Goal: Task Accomplishment & Management: Use online tool/utility

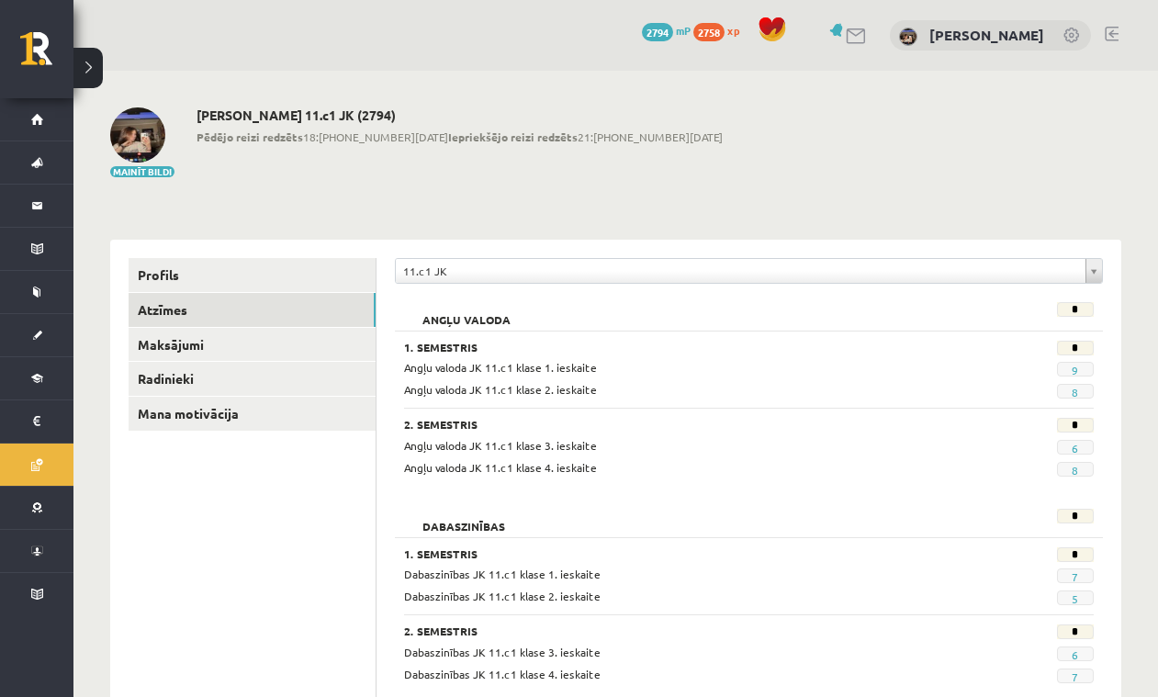
scroll to position [1002, 0]
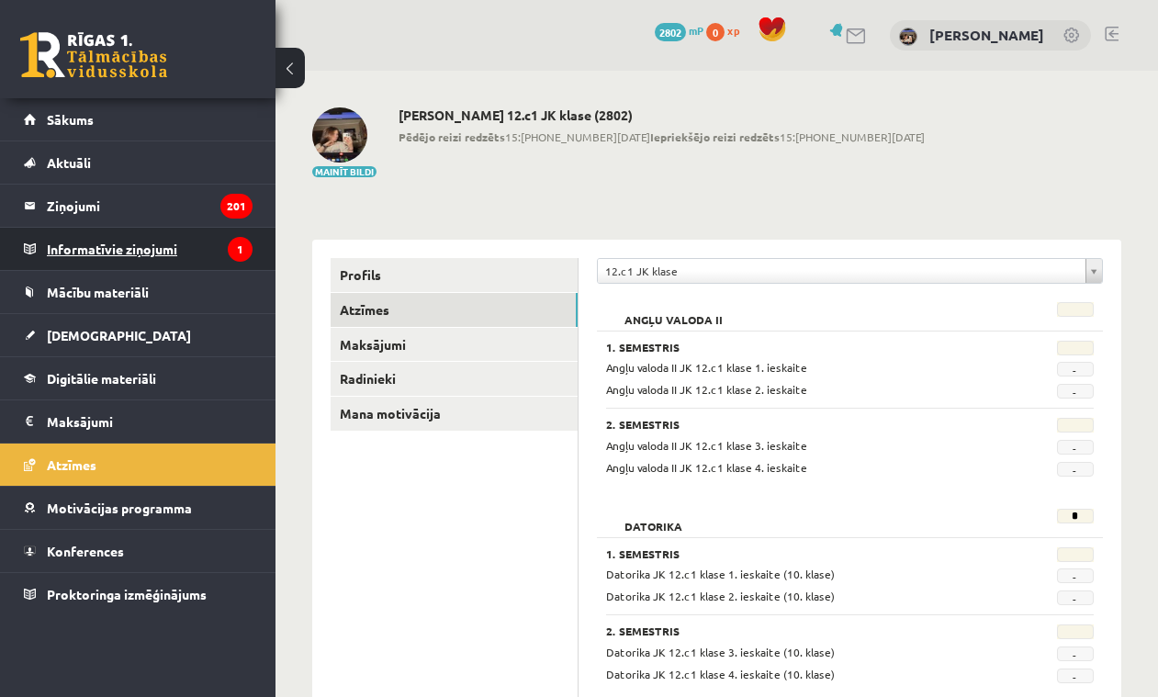
click at [165, 239] on legend "Informatīvie ziņojumi 1" at bounding box center [150, 249] width 206 height 42
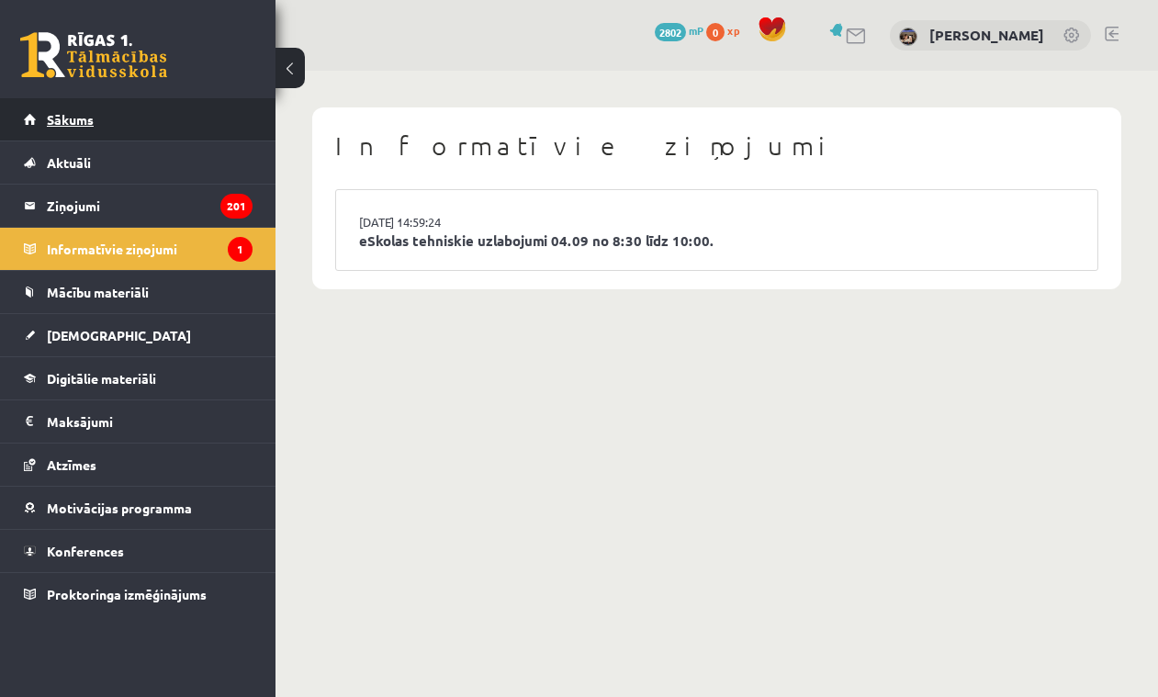
click at [89, 129] on link "Sākums" at bounding box center [138, 119] width 229 height 42
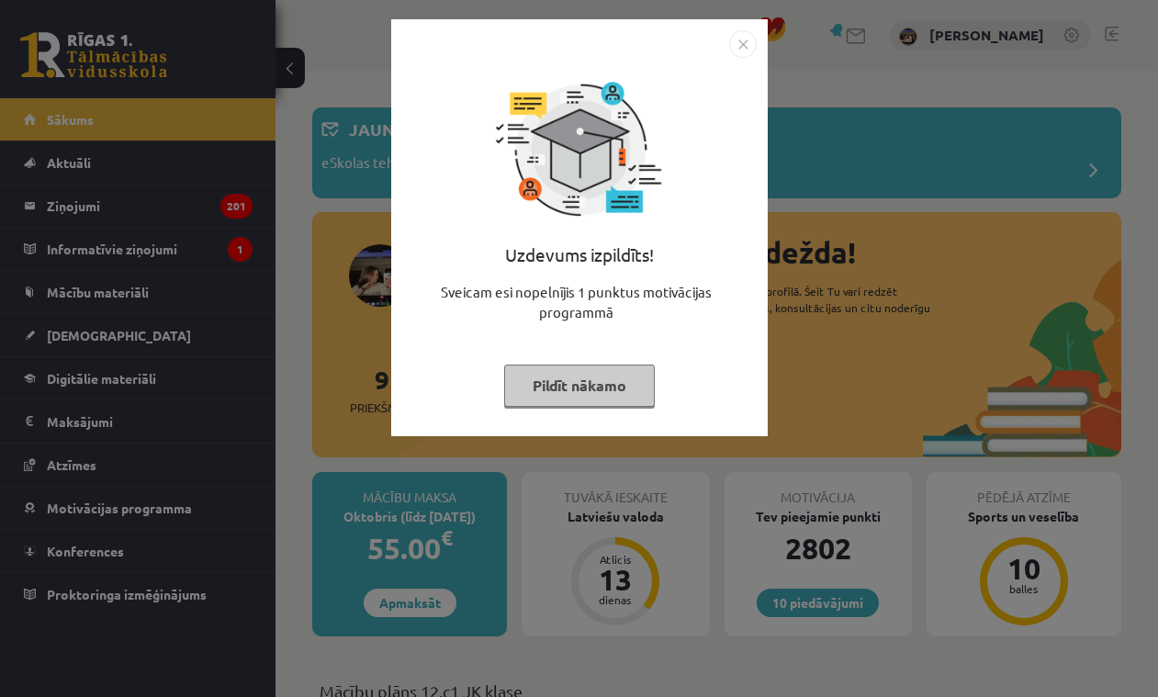
click at [605, 383] on button "Pildīt nākamo" at bounding box center [579, 386] width 151 height 42
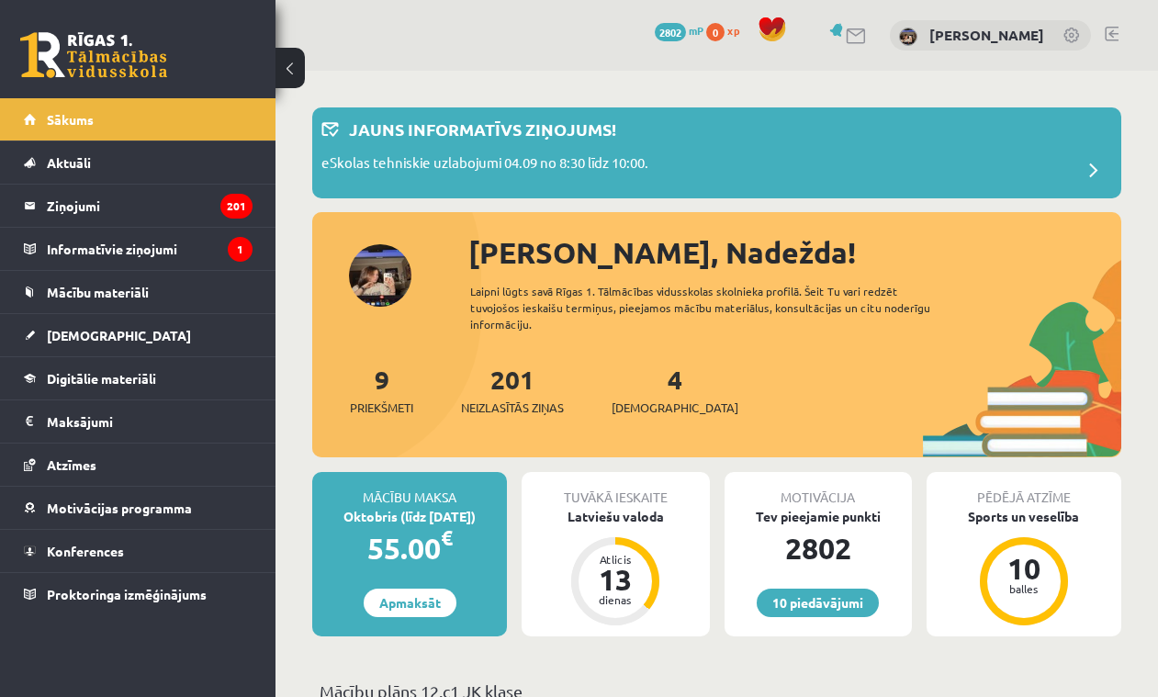
click at [286, 68] on button at bounding box center [289, 68] width 29 height 40
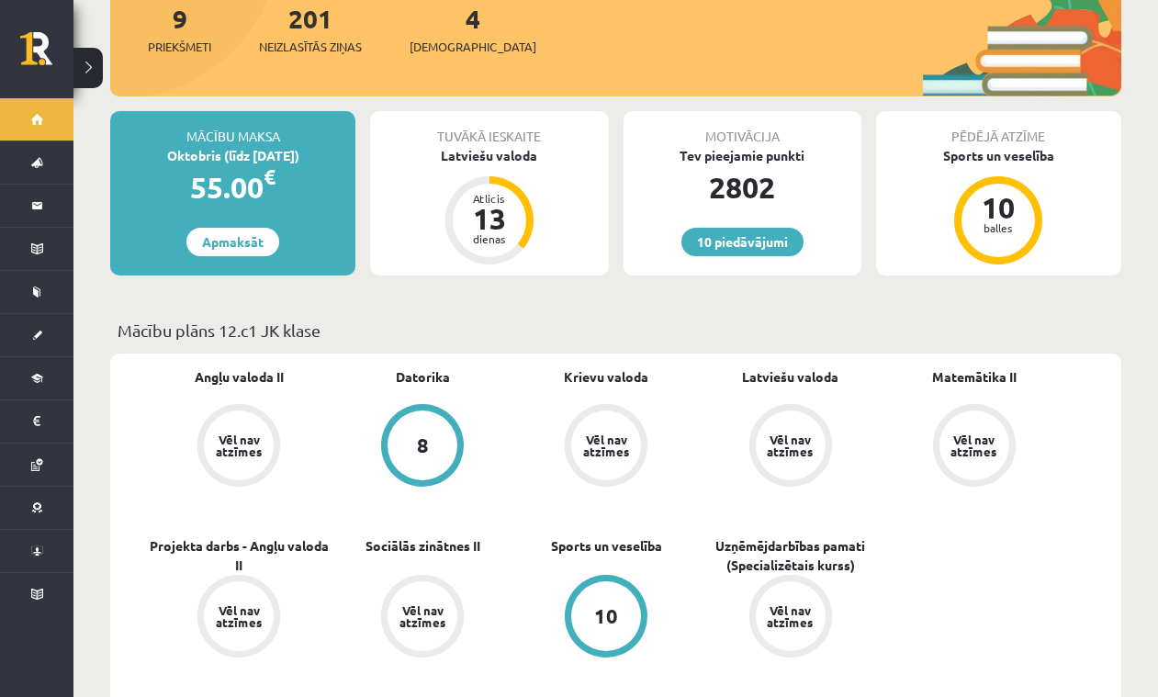
scroll to position [356, 0]
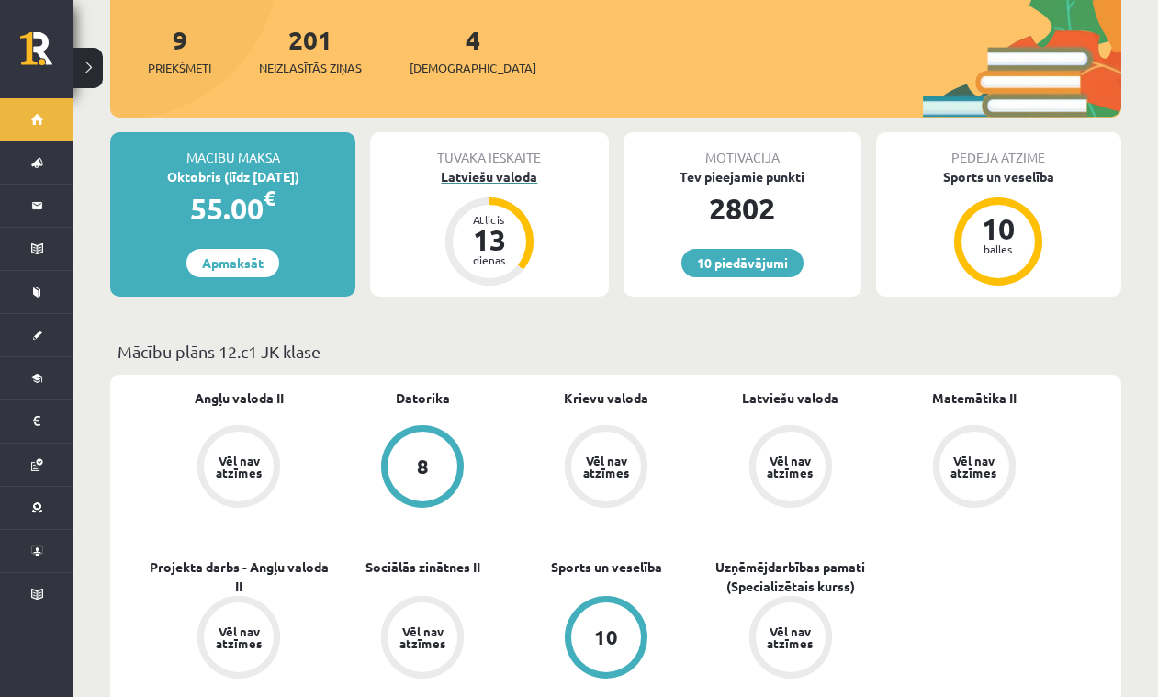
click at [505, 167] on div "Latviešu valoda" at bounding box center [489, 176] width 238 height 19
